Goal: Transaction & Acquisition: Download file/media

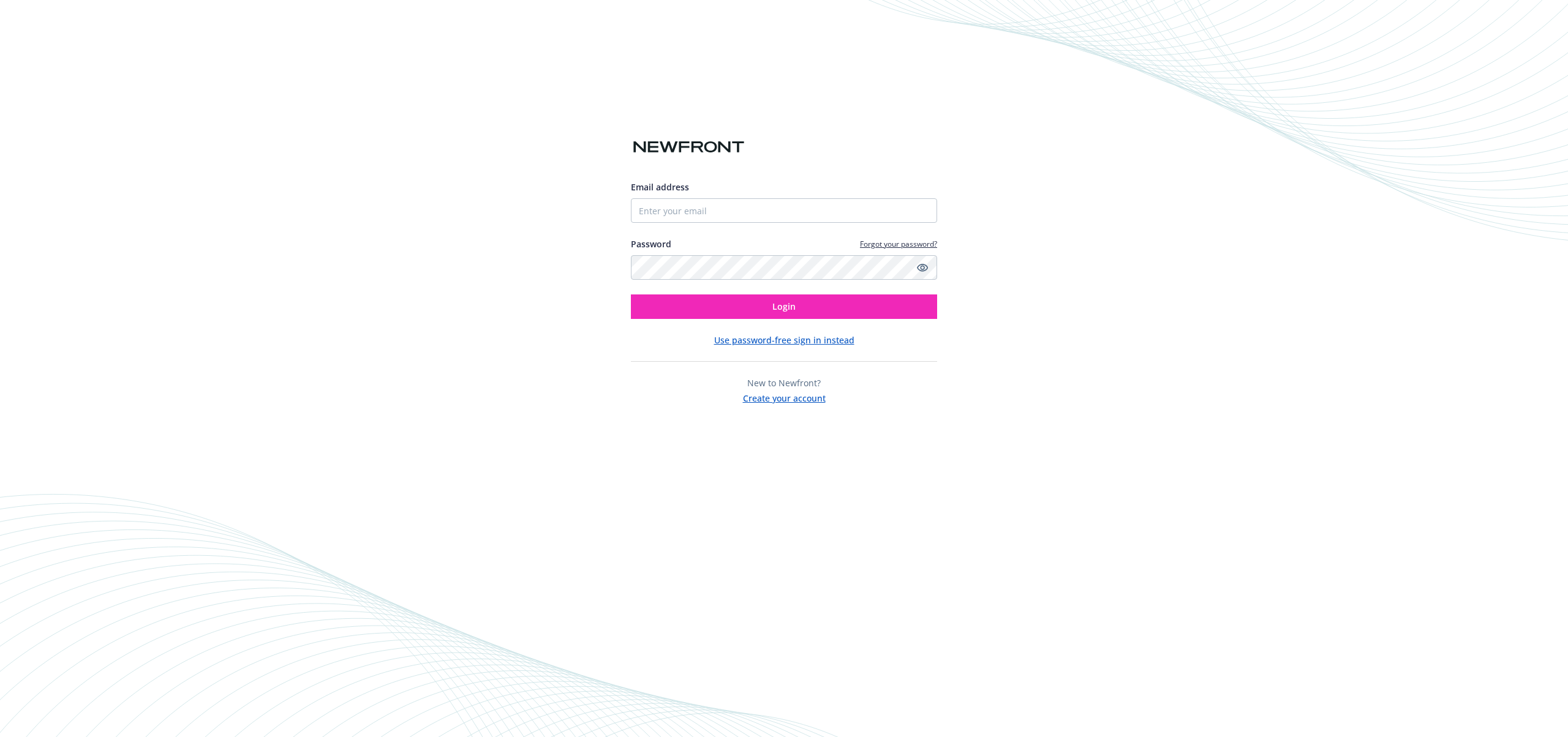
drag, startPoint x: 708, startPoint y: 173, endPoint x: 699, endPoint y: 195, distance: 23.8
click at [706, 178] on div at bounding box center [784, 170] width 306 height 19
drag, startPoint x: 699, startPoint y: 195, endPoint x: 697, endPoint y: 204, distance: 9.2
click at [699, 196] on div "Email address" at bounding box center [784, 202] width 306 height 42
click at [697, 204] on input "Email address" at bounding box center [784, 210] width 306 height 25
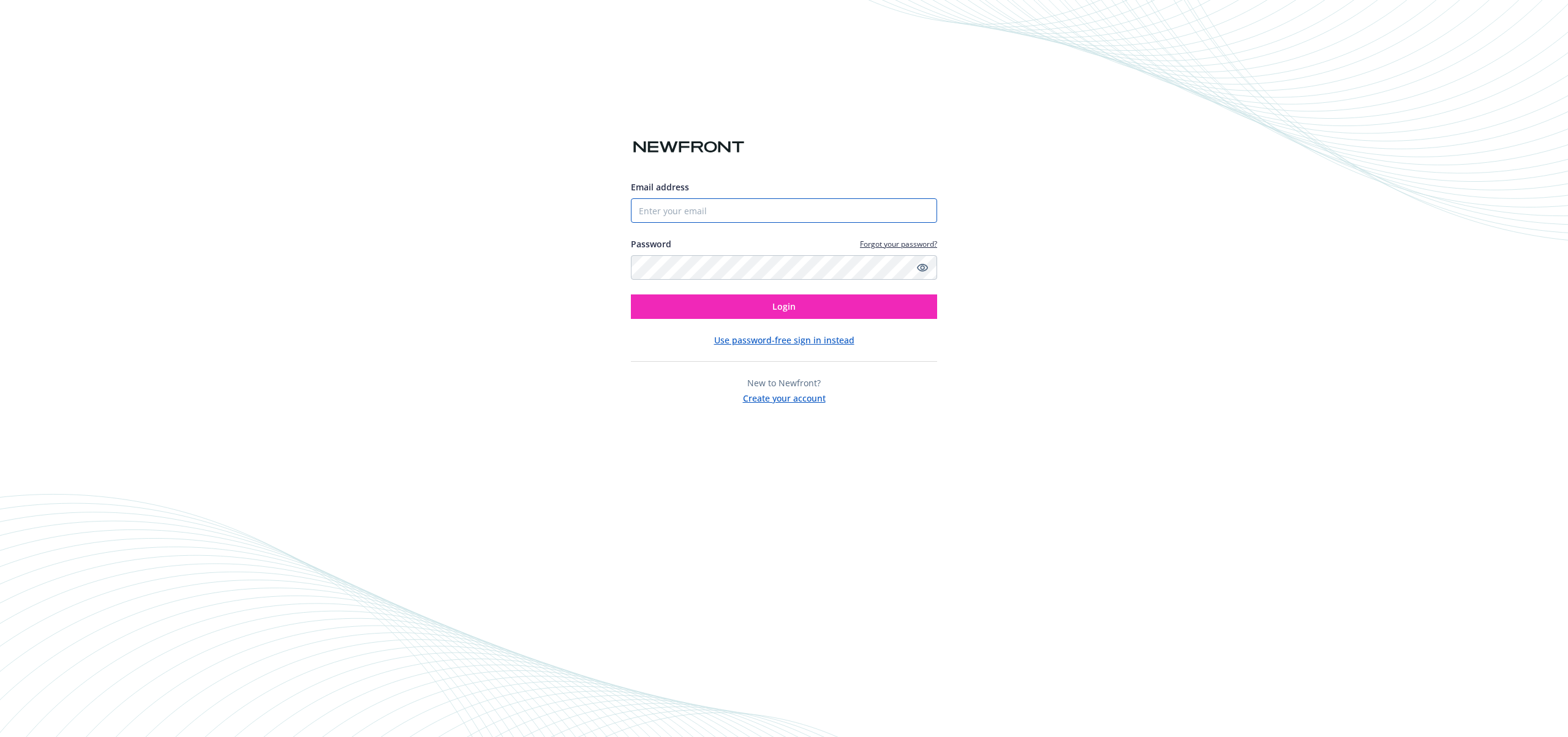
click at [659, 211] on input "Email address" at bounding box center [784, 210] width 306 height 25
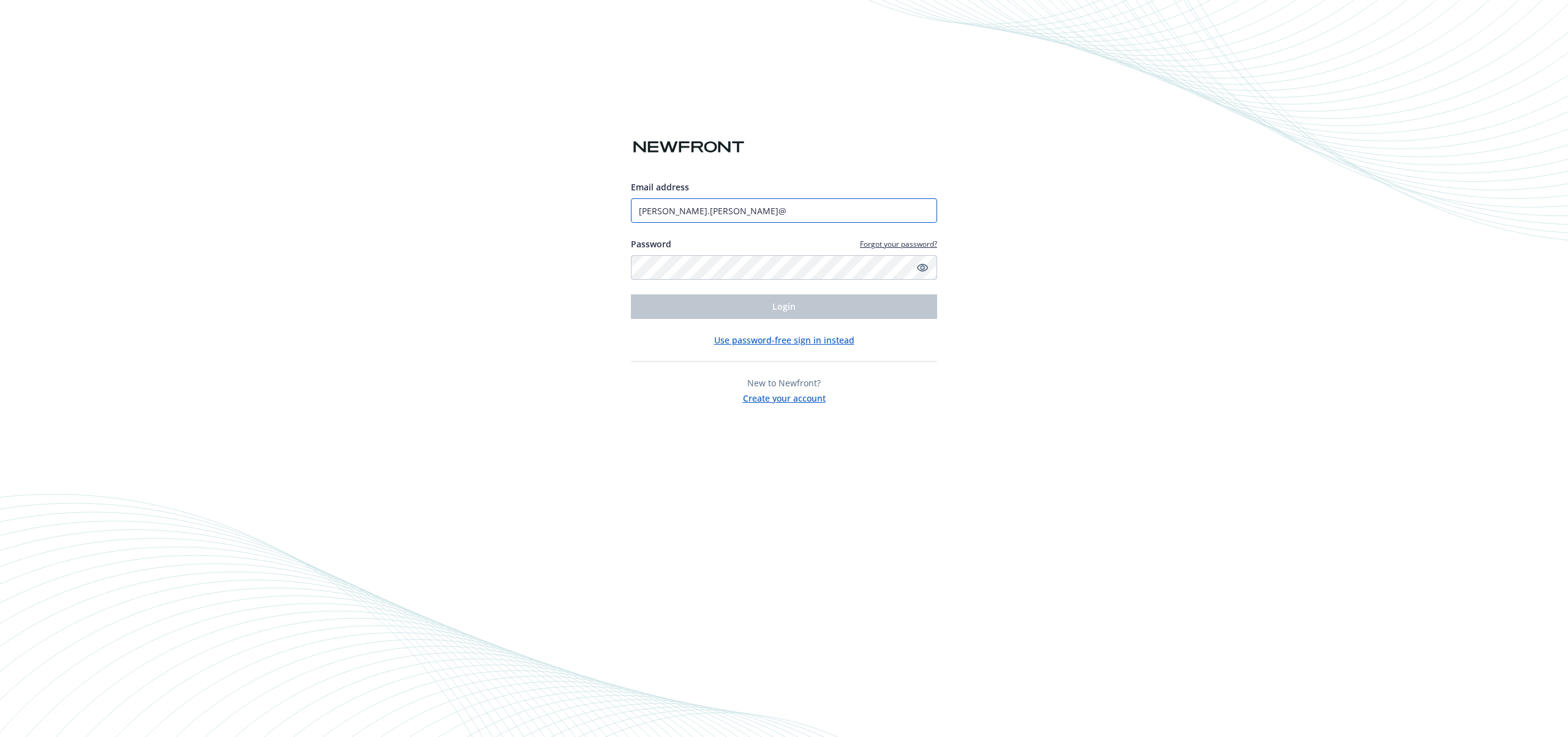
type input "[PERSON_NAME][EMAIL_ADDRESS][PERSON_NAME][DOMAIN_NAME]"
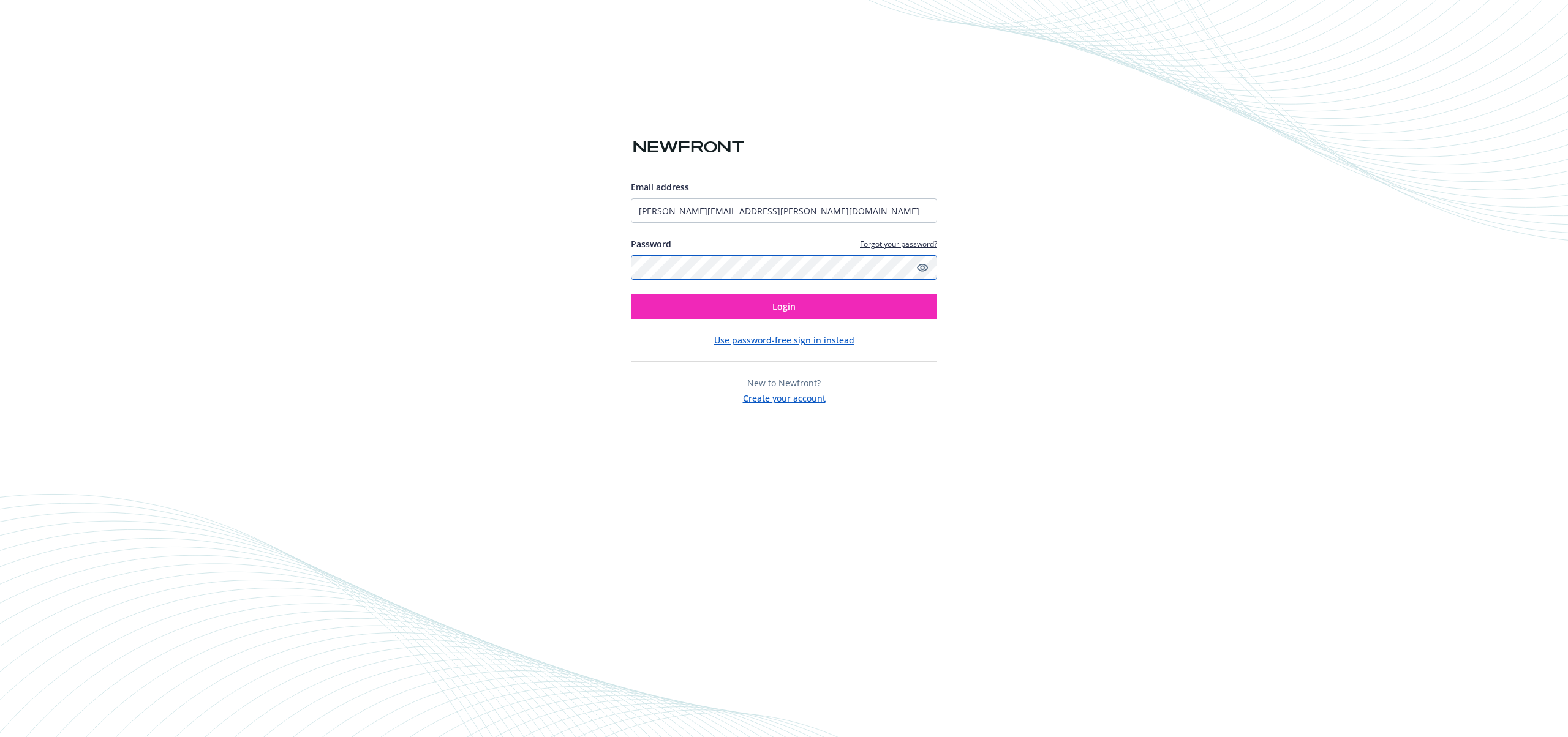
click at [631, 294] on button "Login" at bounding box center [784, 306] width 306 height 25
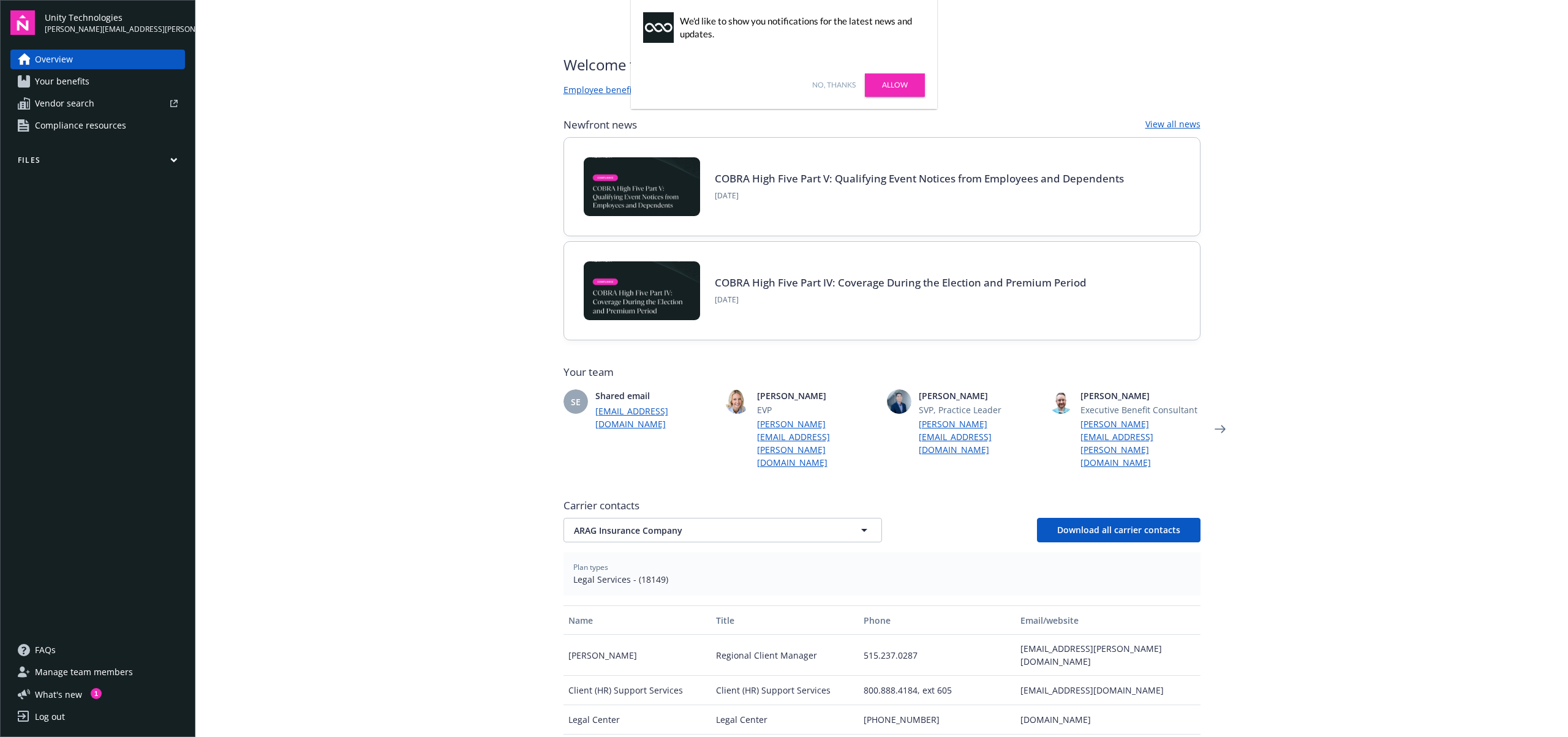
click at [72, 79] on span "Your benefits" at bounding box center [61, 81] width 54 height 19
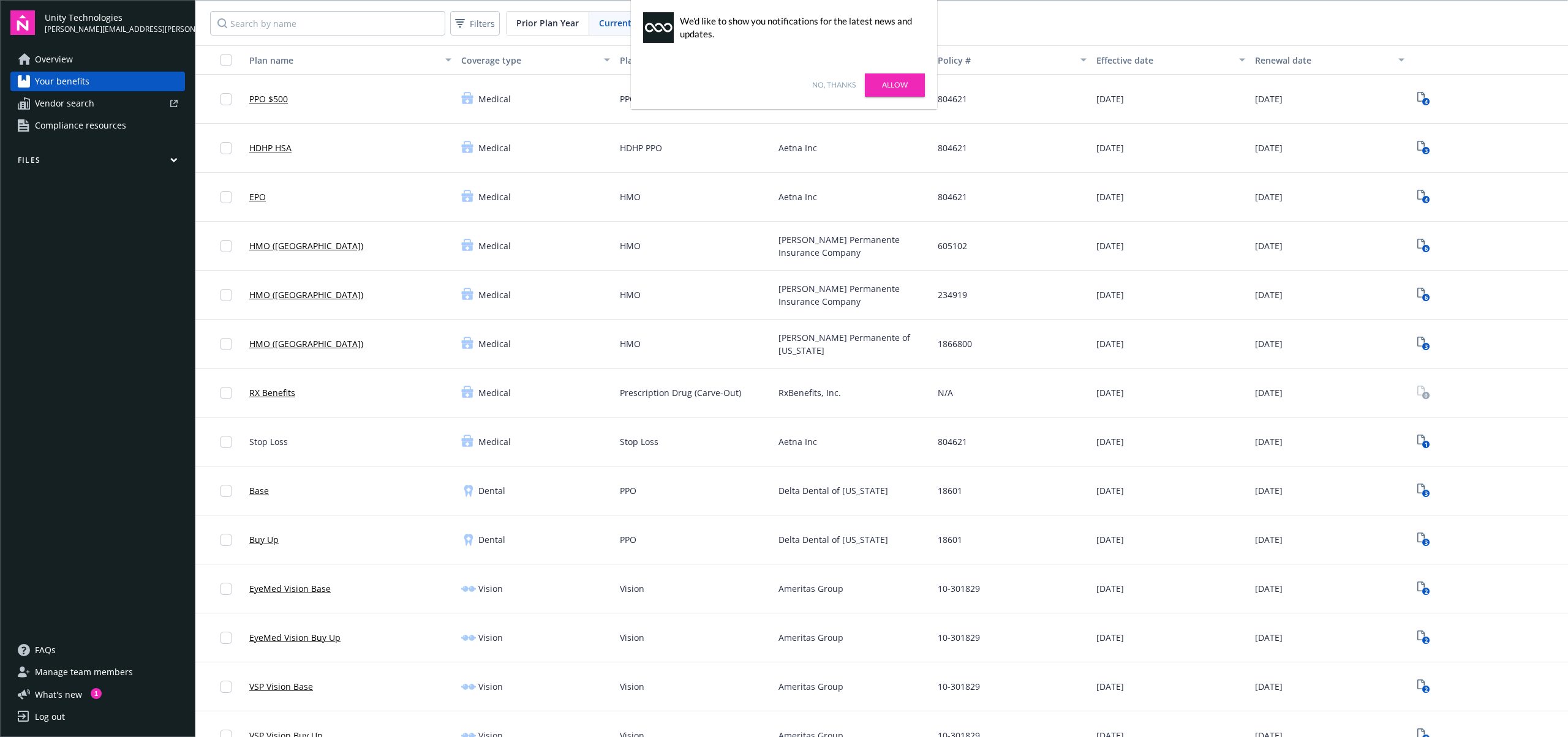
click at [891, 88] on link "Allow" at bounding box center [894, 84] width 60 height 23
click at [1422, 148] on rect "View Plan Documents" at bounding box center [1426, 150] width 8 height 8
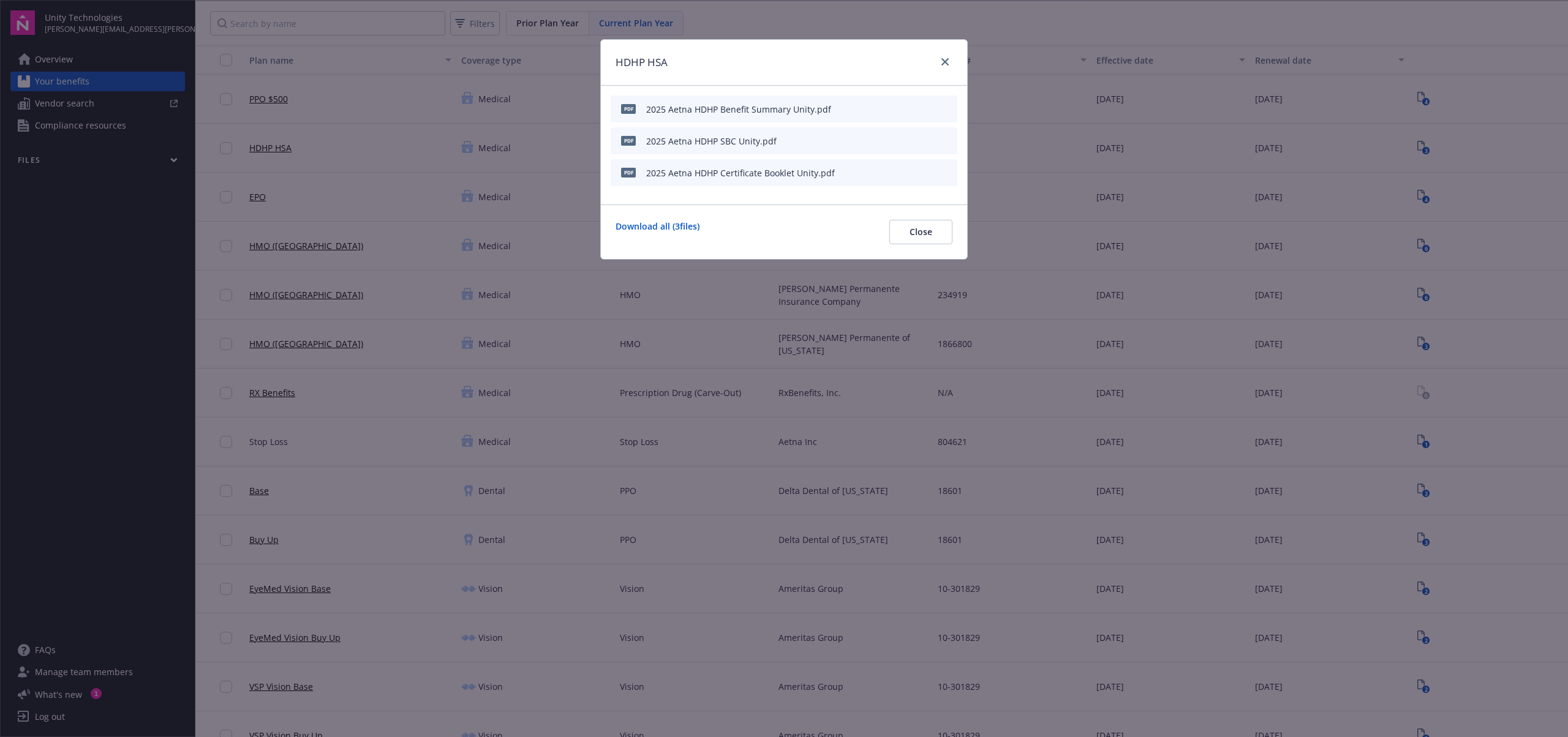
click at [668, 174] on div "2025 Aetna HDHP Certificate Booklet Unity.pdf" at bounding box center [741, 173] width 189 height 13
click at [926, 172] on icon "download file" at bounding box center [925, 170] width 8 height 7
click at [949, 62] on link "close" at bounding box center [945, 61] width 15 height 15
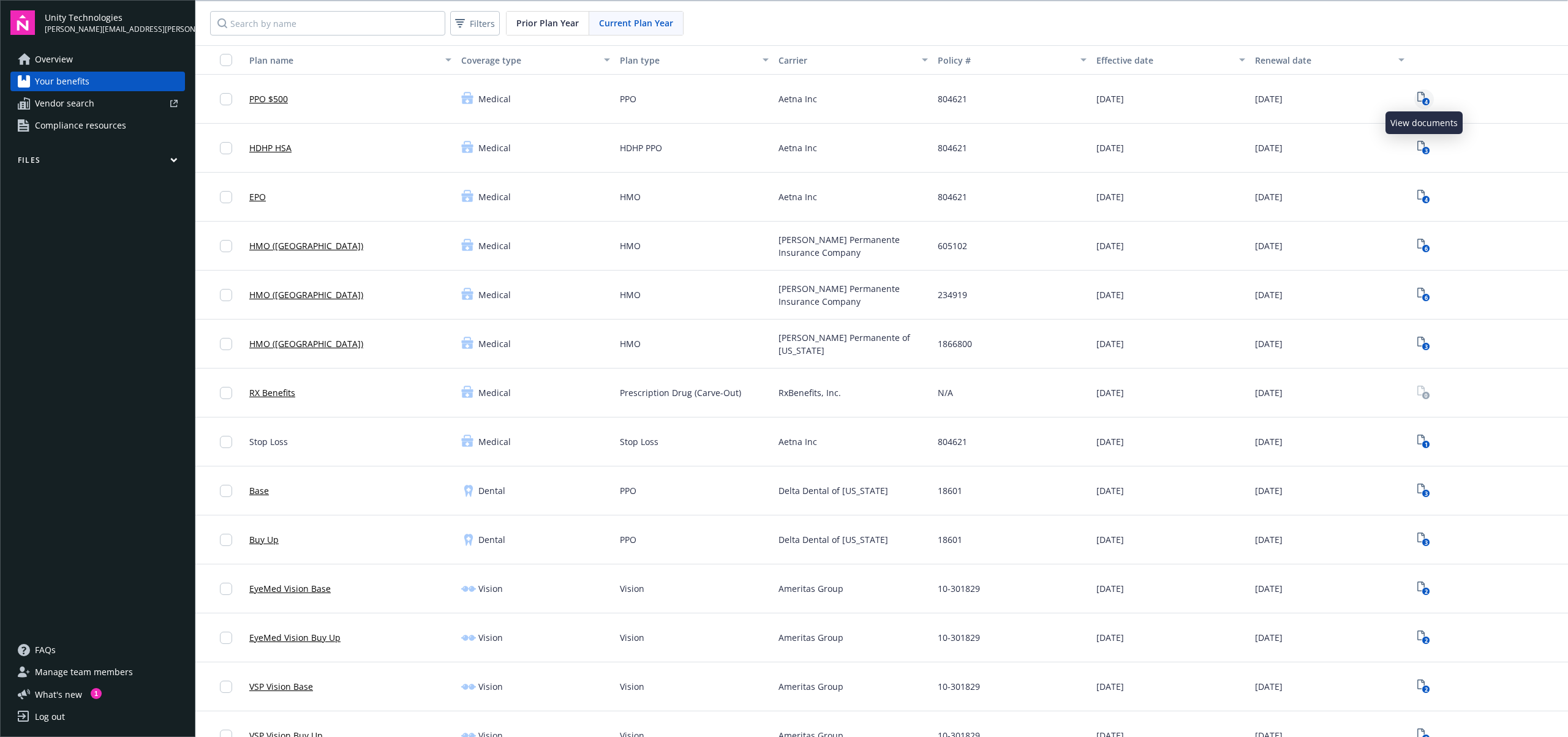
click at [1422, 101] on rect "View Plan Documents" at bounding box center [1426, 102] width 8 height 8
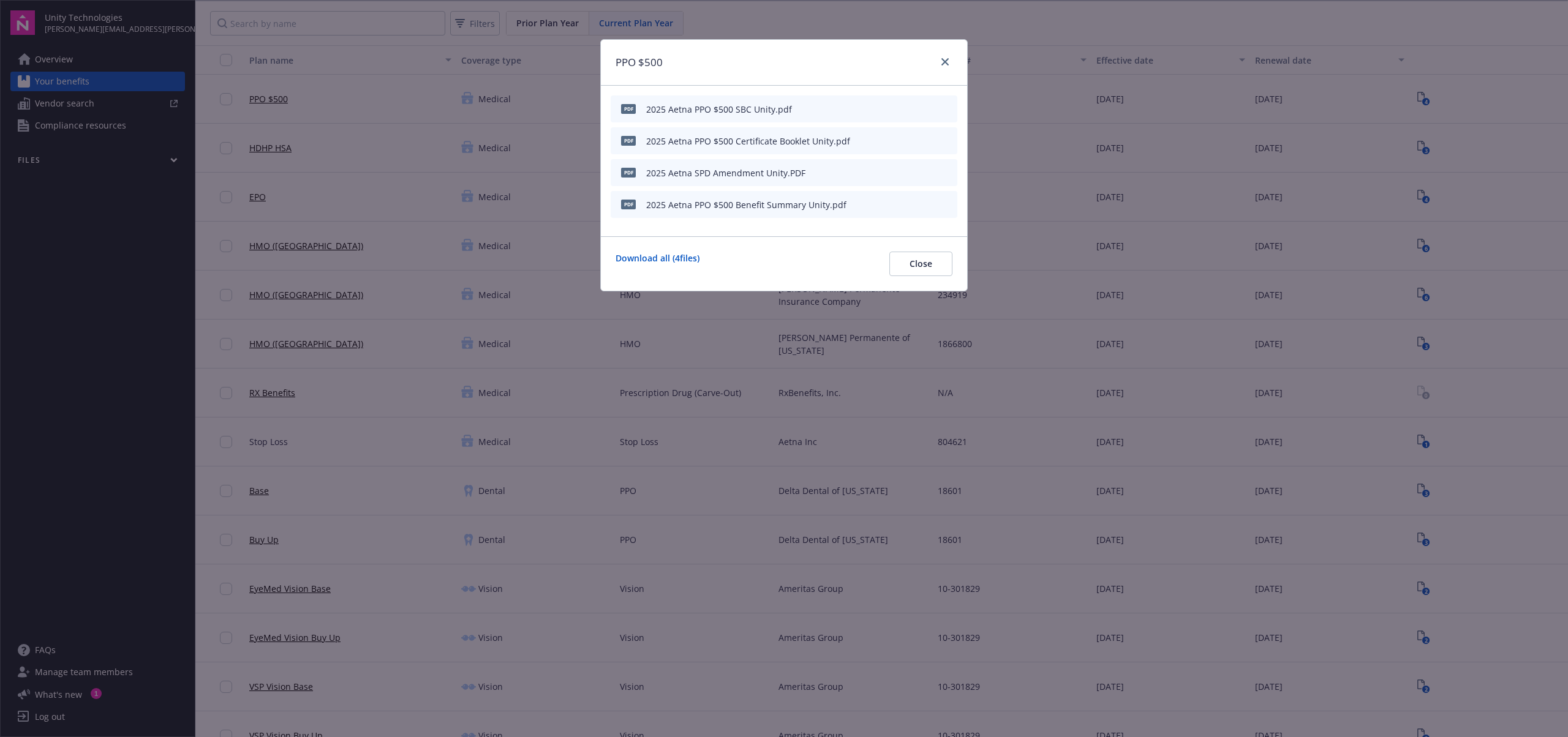
click at [925, 139] on icon "download file" at bounding box center [925, 139] width 8 height 7
click at [947, 62] on icon "close" at bounding box center [945, 61] width 7 height 7
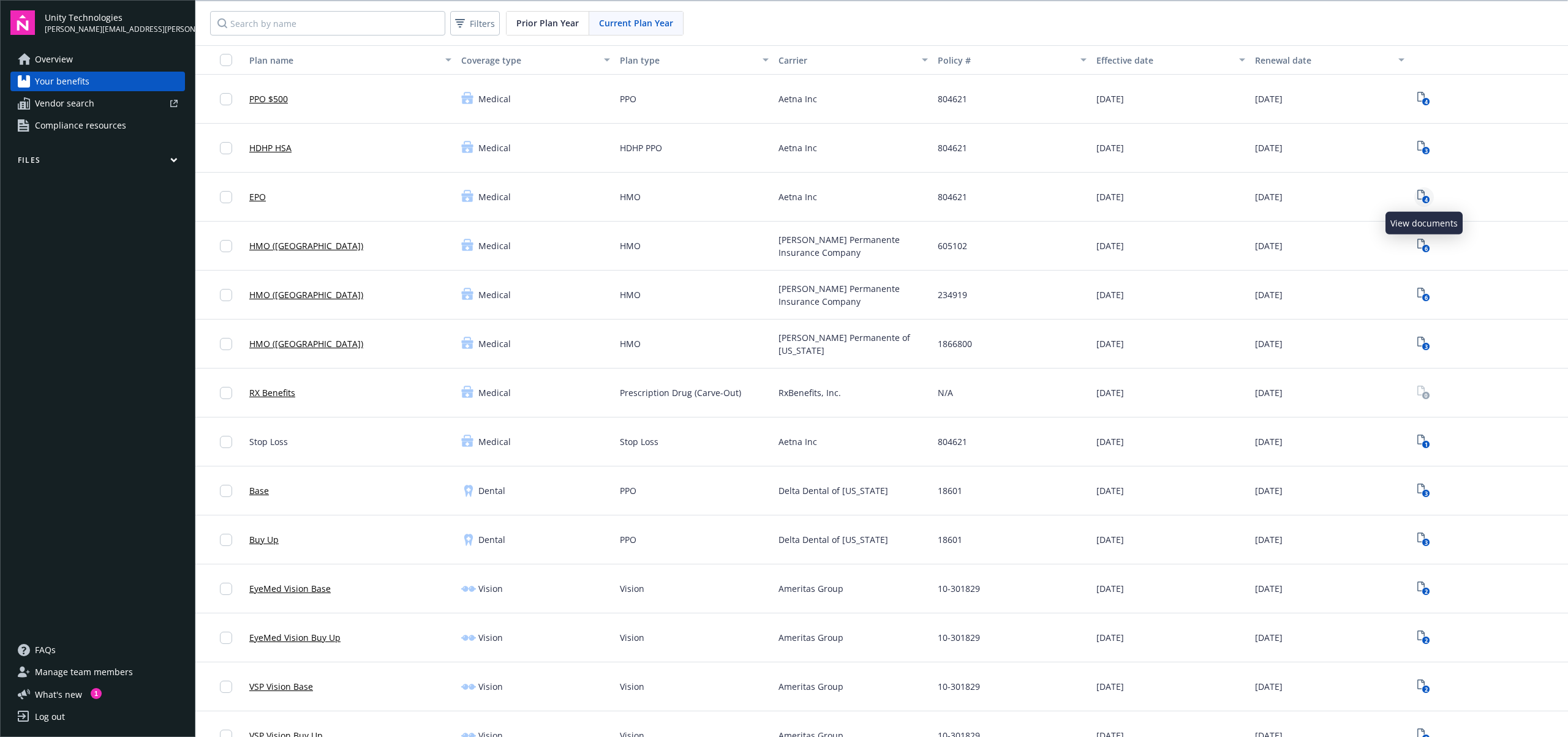
click at [1416, 194] on link "4" at bounding box center [1423, 196] width 19 height 19
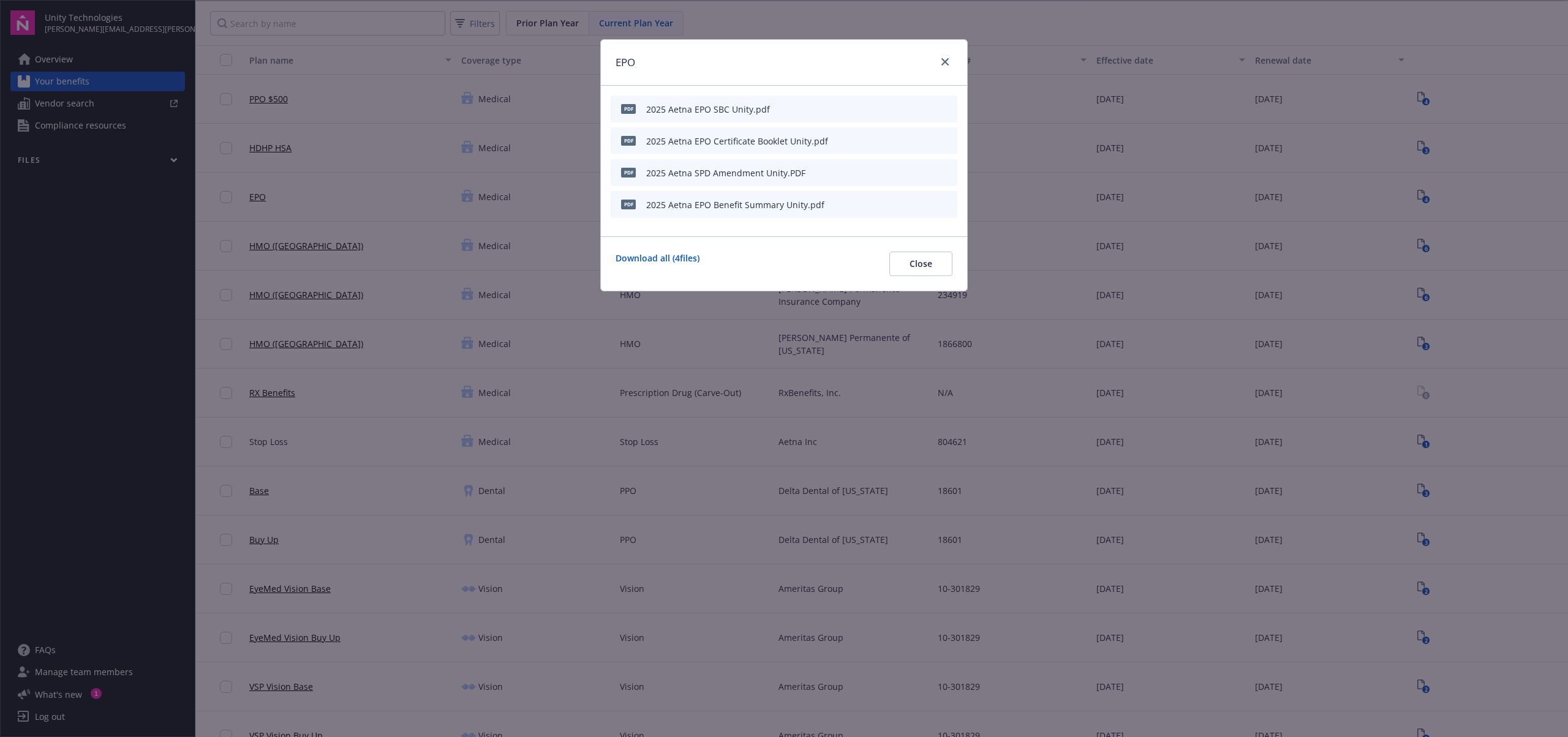
click at [927, 136] on icon "download file" at bounding box center [925, 140] width 10 height 10
click at [944, 59] on icon "close" at bounding box center [945, 61] width 7 height 7
